Goal: Task Accomplishment & Management: Manage account settings

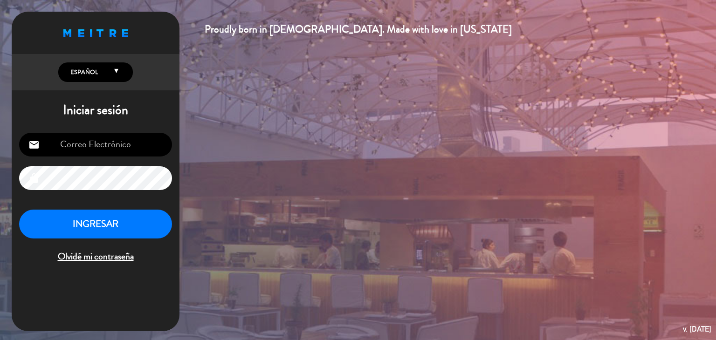
type input "[PERSON_NAME][EMAIL_ADDRESS][DOMAIN_NAME]"
click at [109, 231] on button "INGRESAR" at bounding box center [95, 224] width 153 height 29
